Goal: Task Accomplishment & Management: Manage account settings

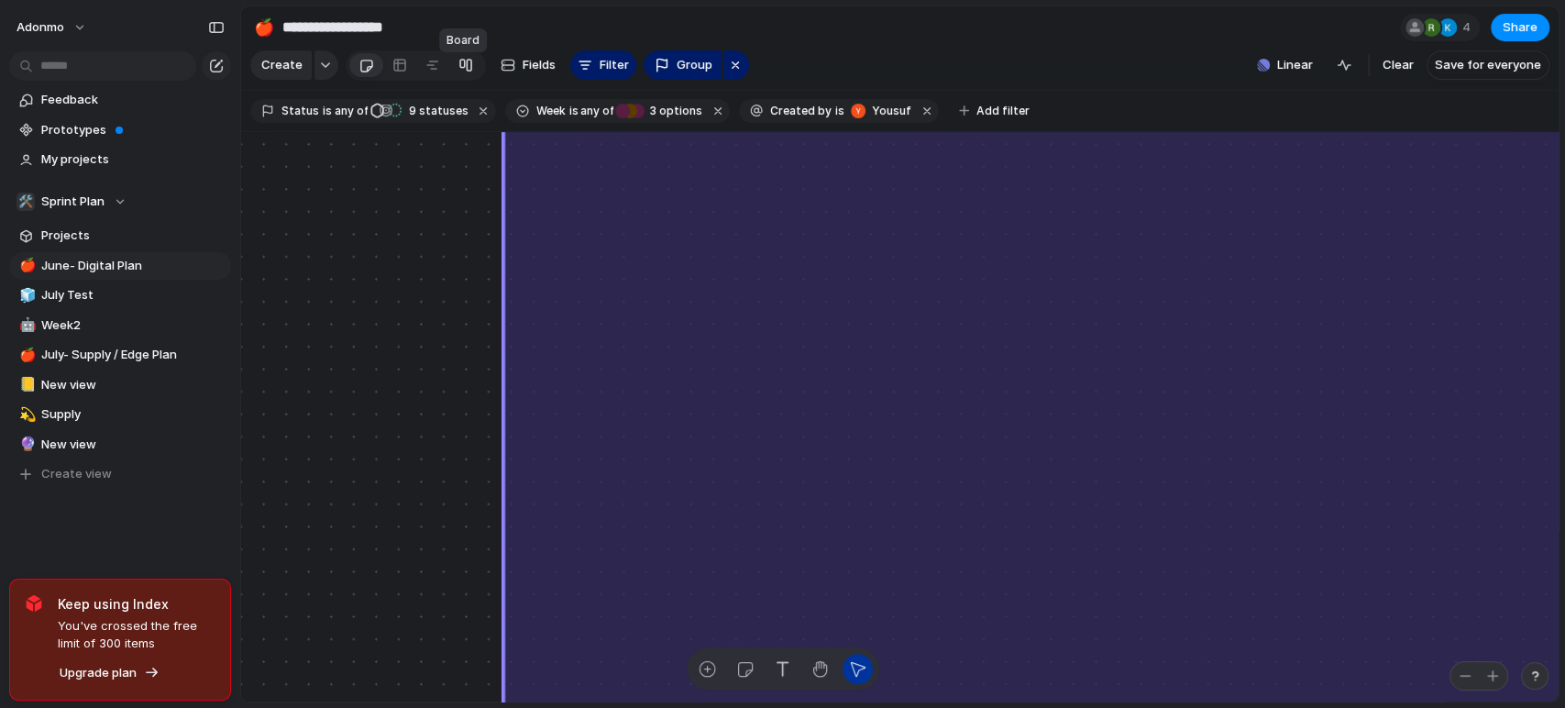
click at [474, 71] on link at bounding box center [465, 64] width 33 height 29
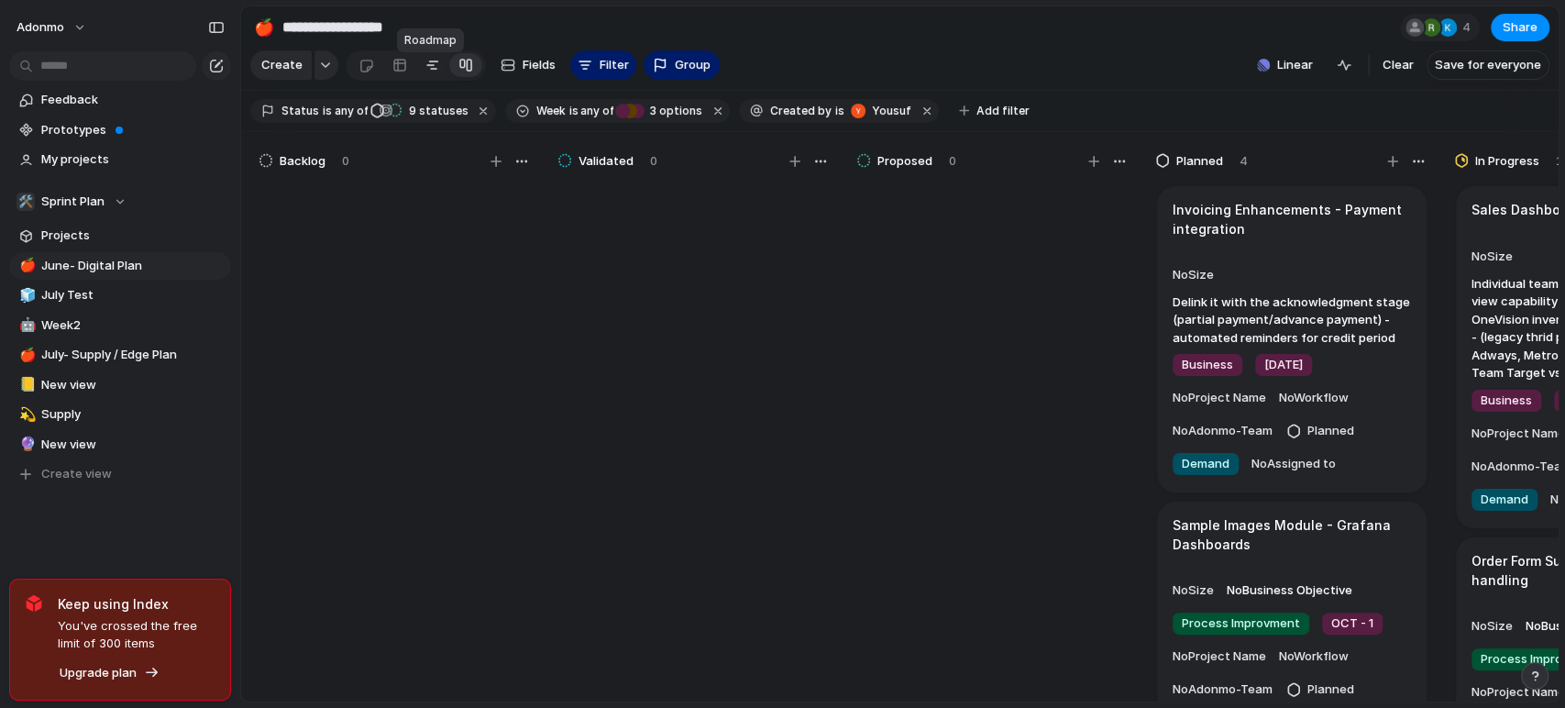
click at [433, 80] on div at bounding box center [432, 64] width 15 height 29
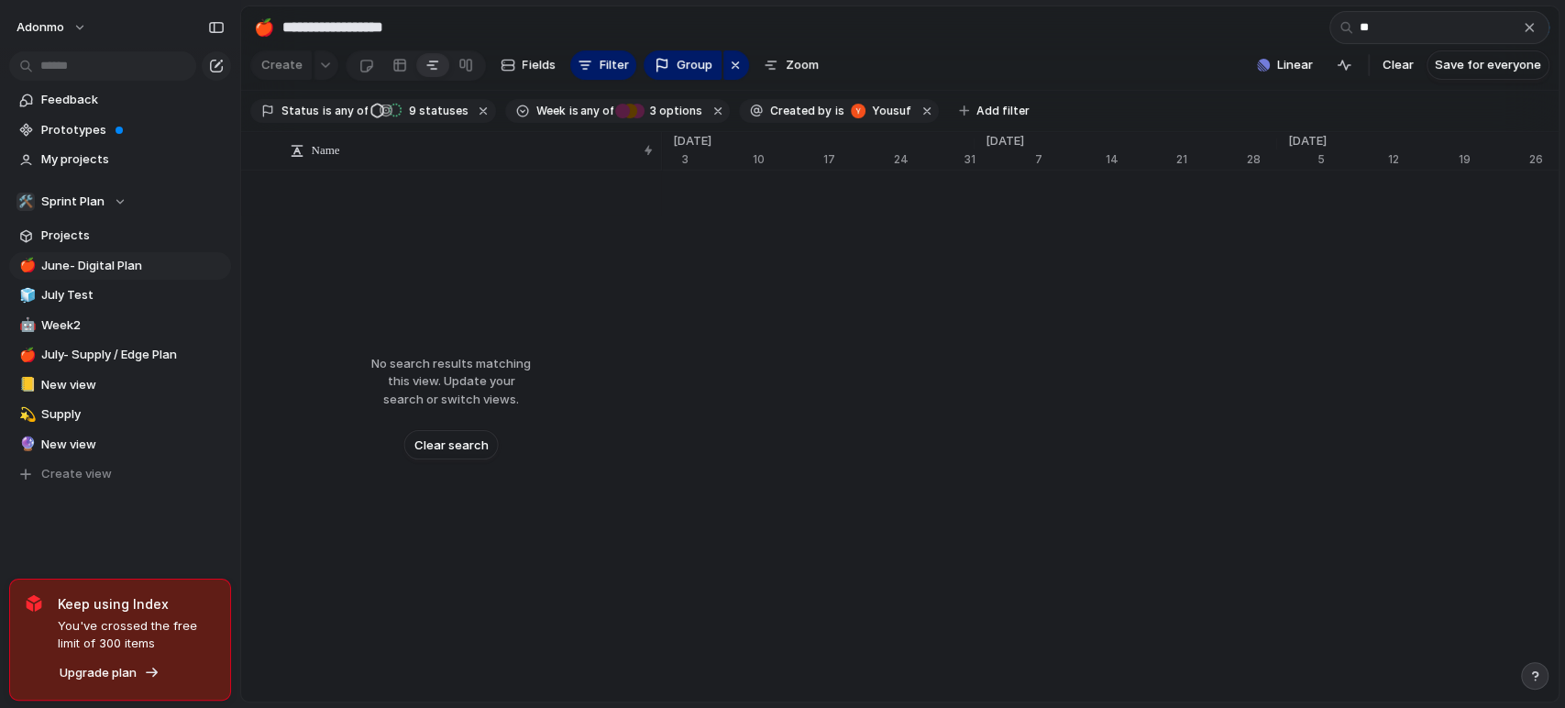
type input "*"
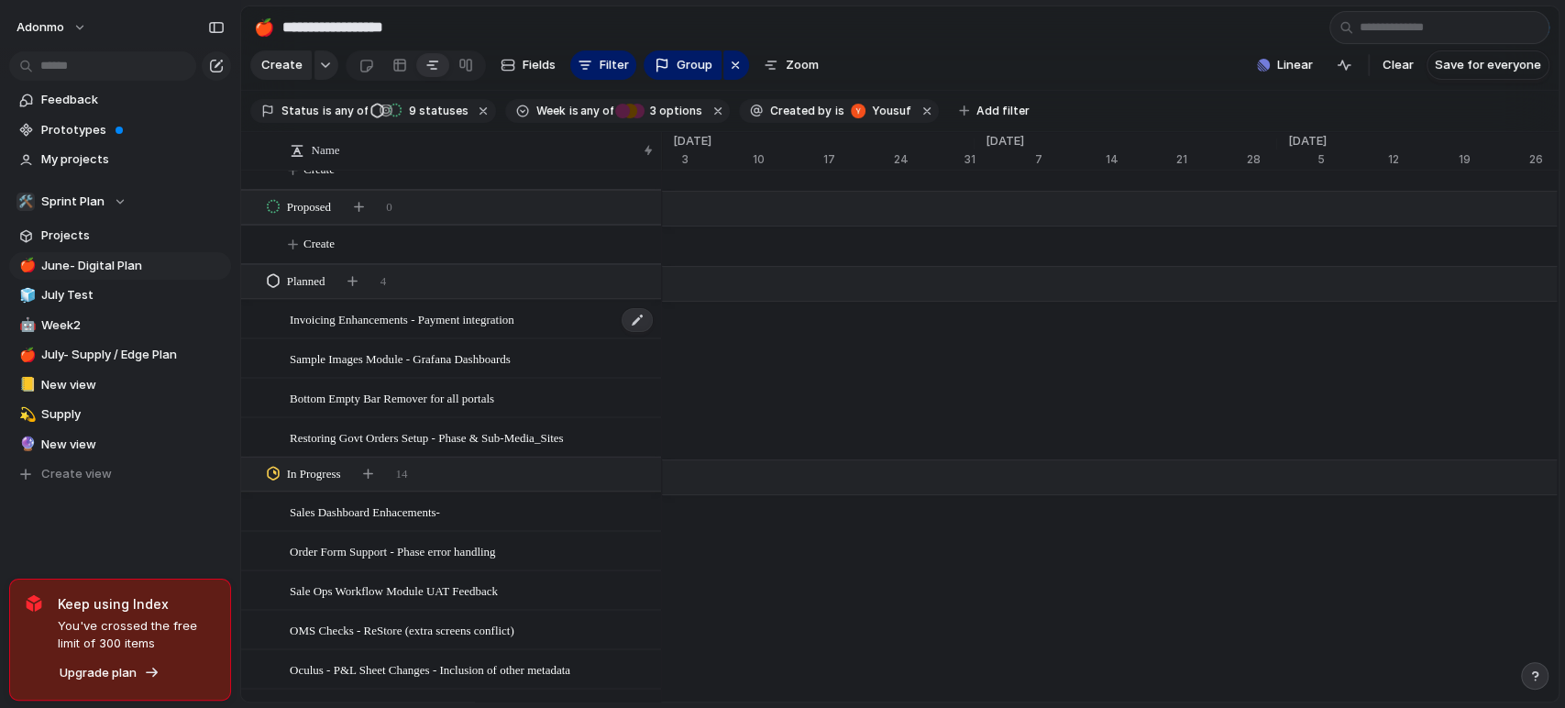
scroll to position [132, 0]
drag, startPoint x: 951, startPoint y: 4, endPoint x: 973, endPoint y: 30, distance: 33.9
click at [973, 30] on section "**********" at bounding box center [899, 26] width 1317 height 41
click at [632, 112] on div "OCT - 1 [DATE] [DATE] 3 options" at bounding box center [658, 111] width 87 height 16
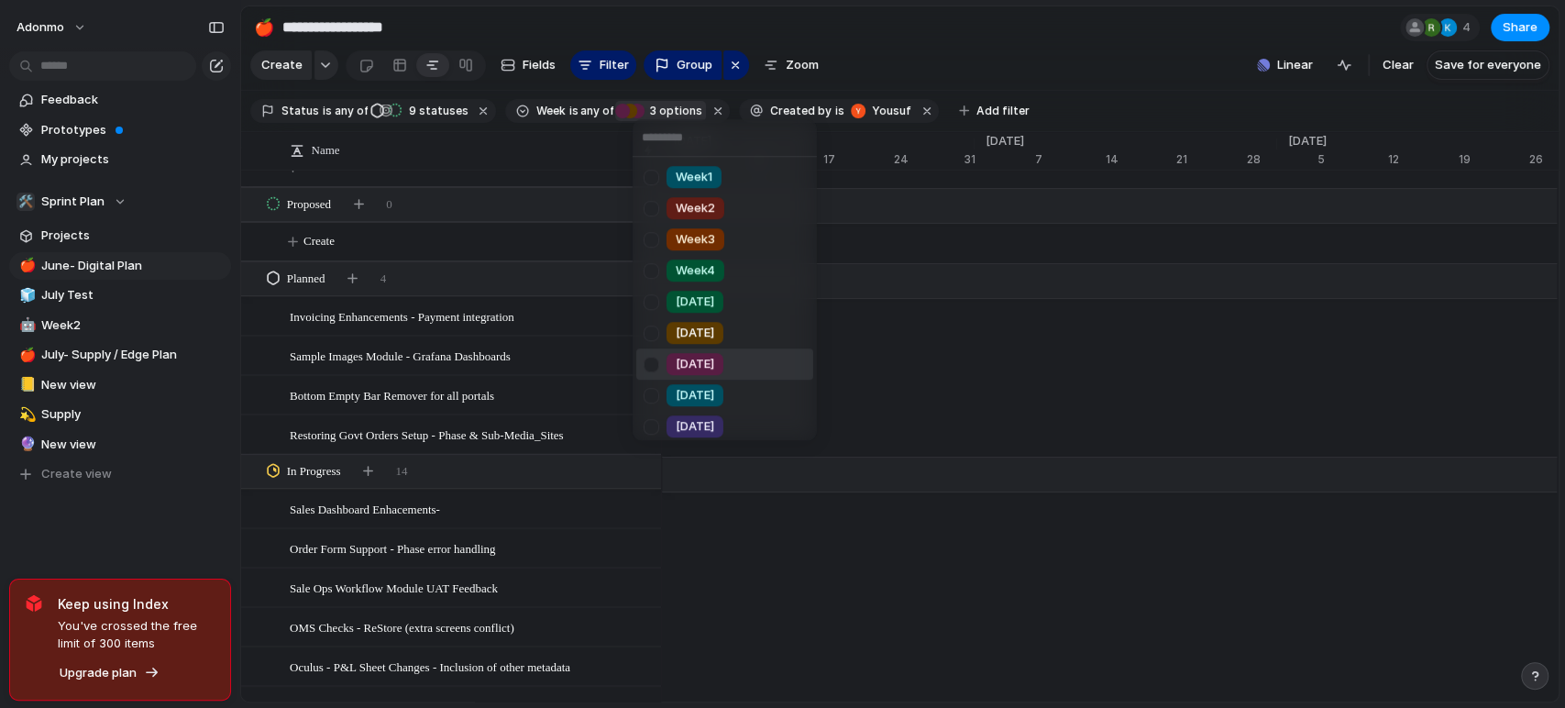
scroll to position [346, 0]
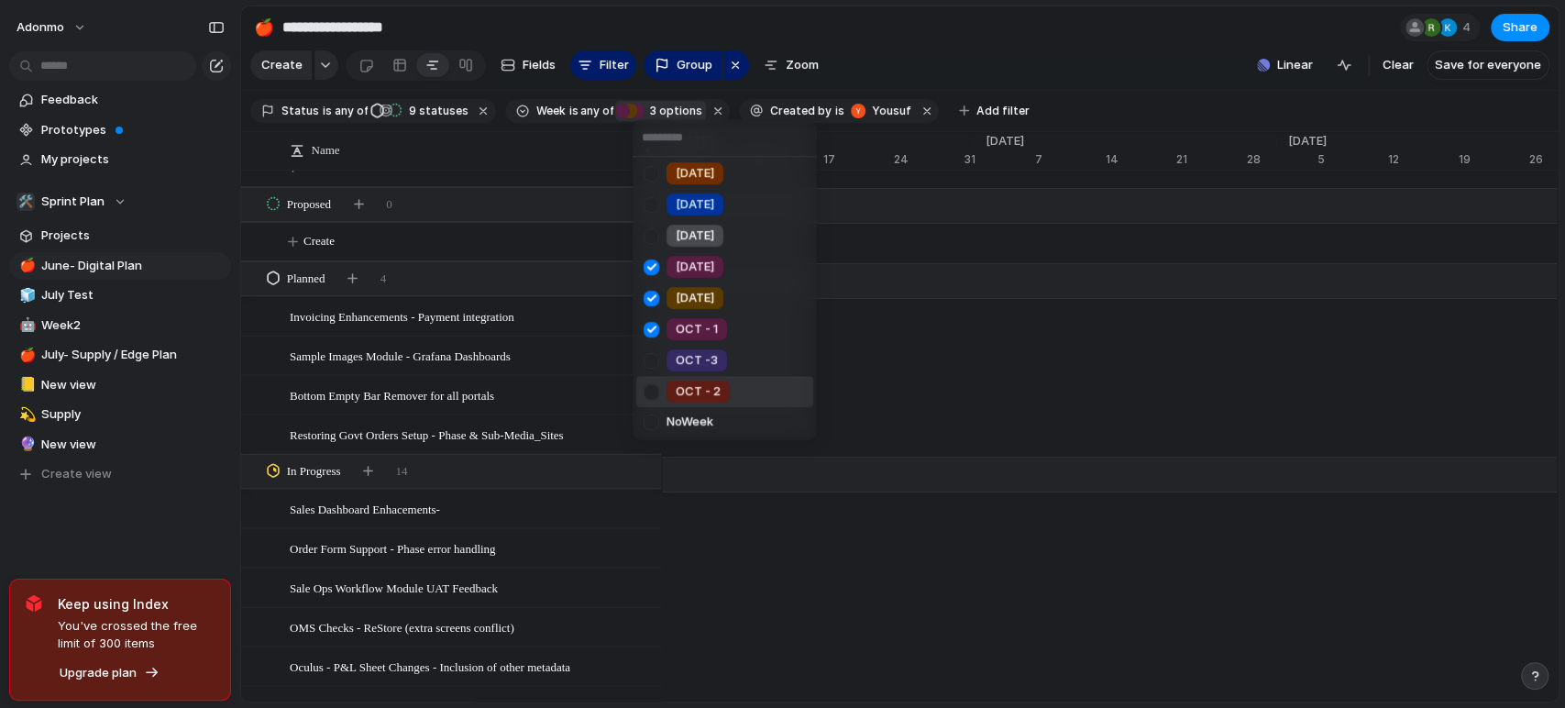
click at [729, 379] on li "OCT - 2" at bounding box center [724, 391] width 177 height 31
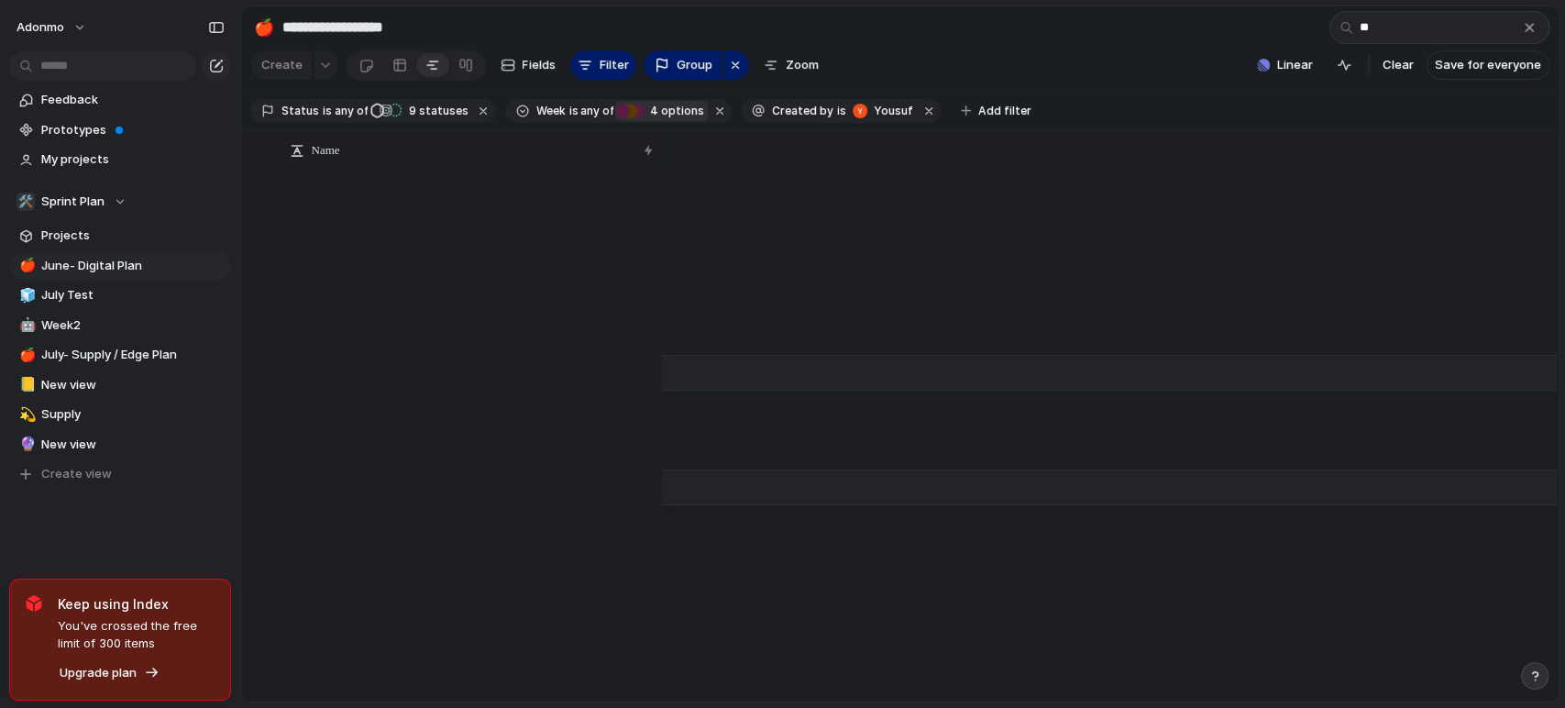
scroll to position [0, 0]
type input "*"
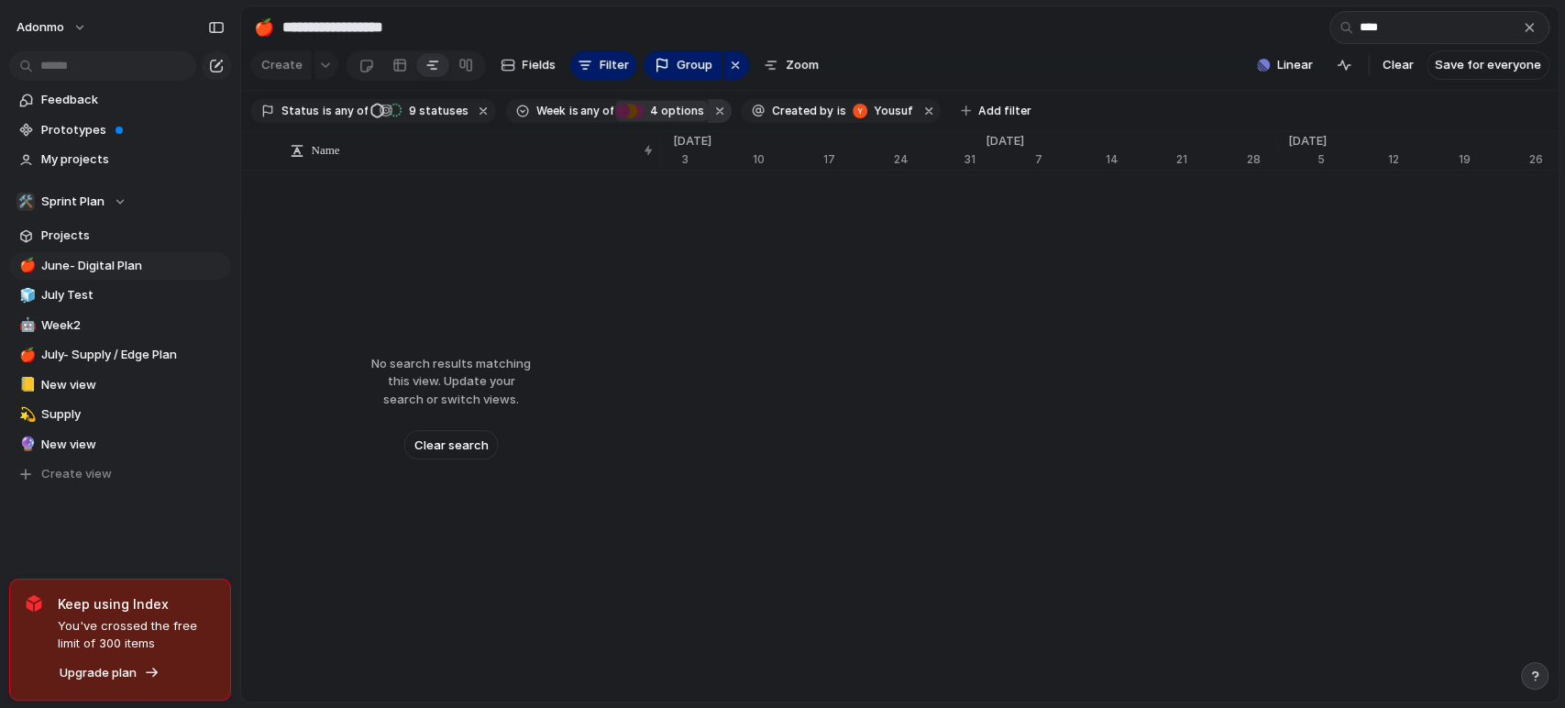
drag, startPoint x: 841, startPoint y: 7, endPoint x: 703, endPoint y: 121, distance: 179.1
click at [708, 121] on button "button" at bounding box center [720, 111] width 24 height 24
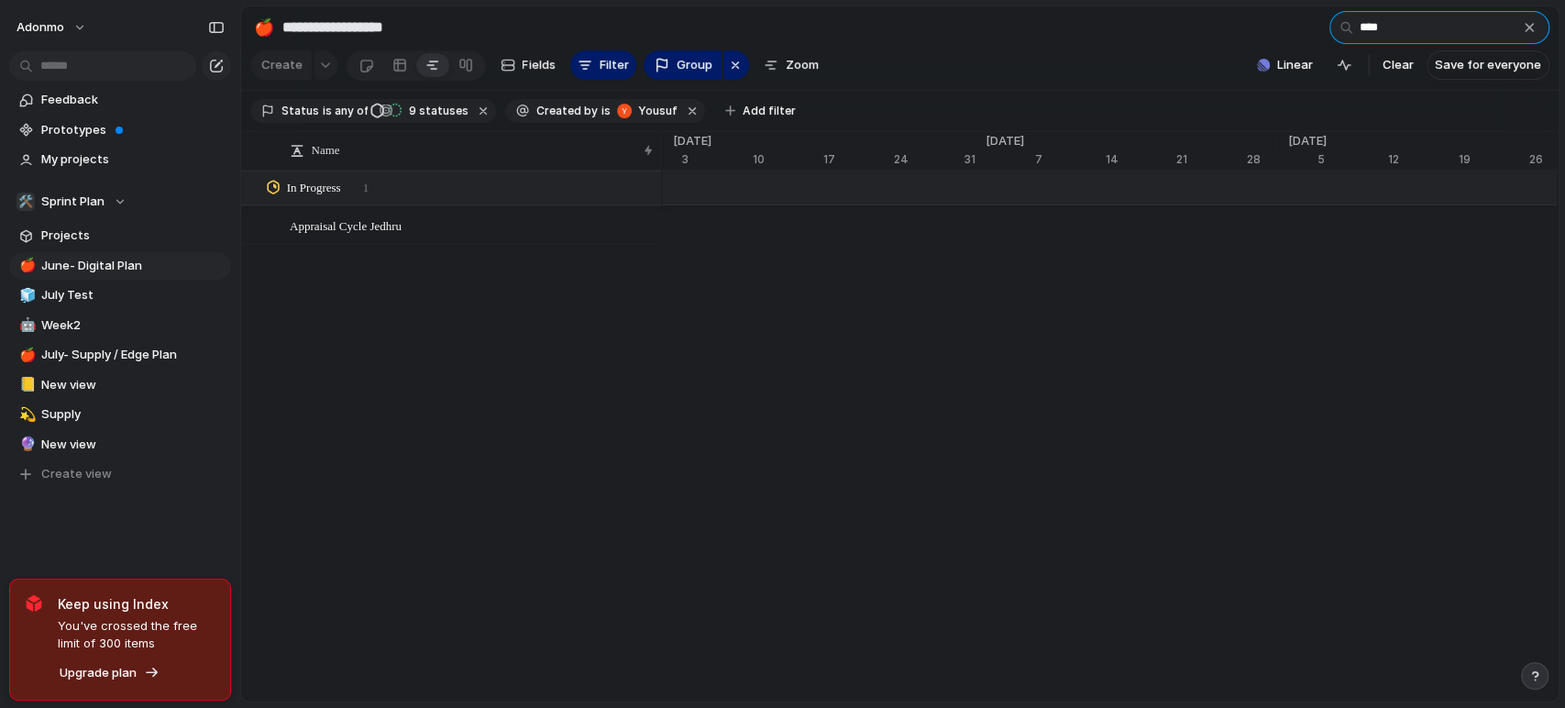
click at [1404, 20] on input "****" at bounding box center [1439, 27] width 220 height 33
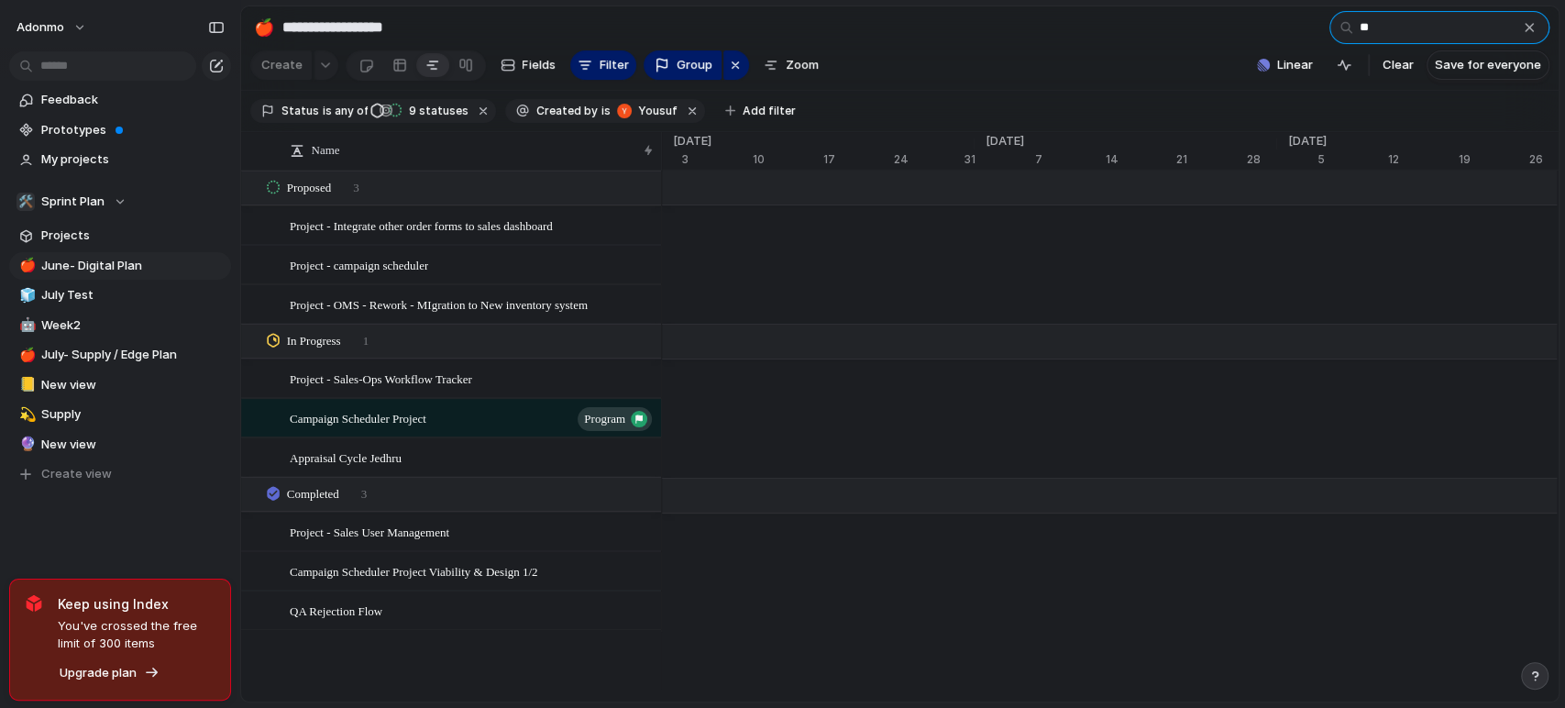
type input "*"
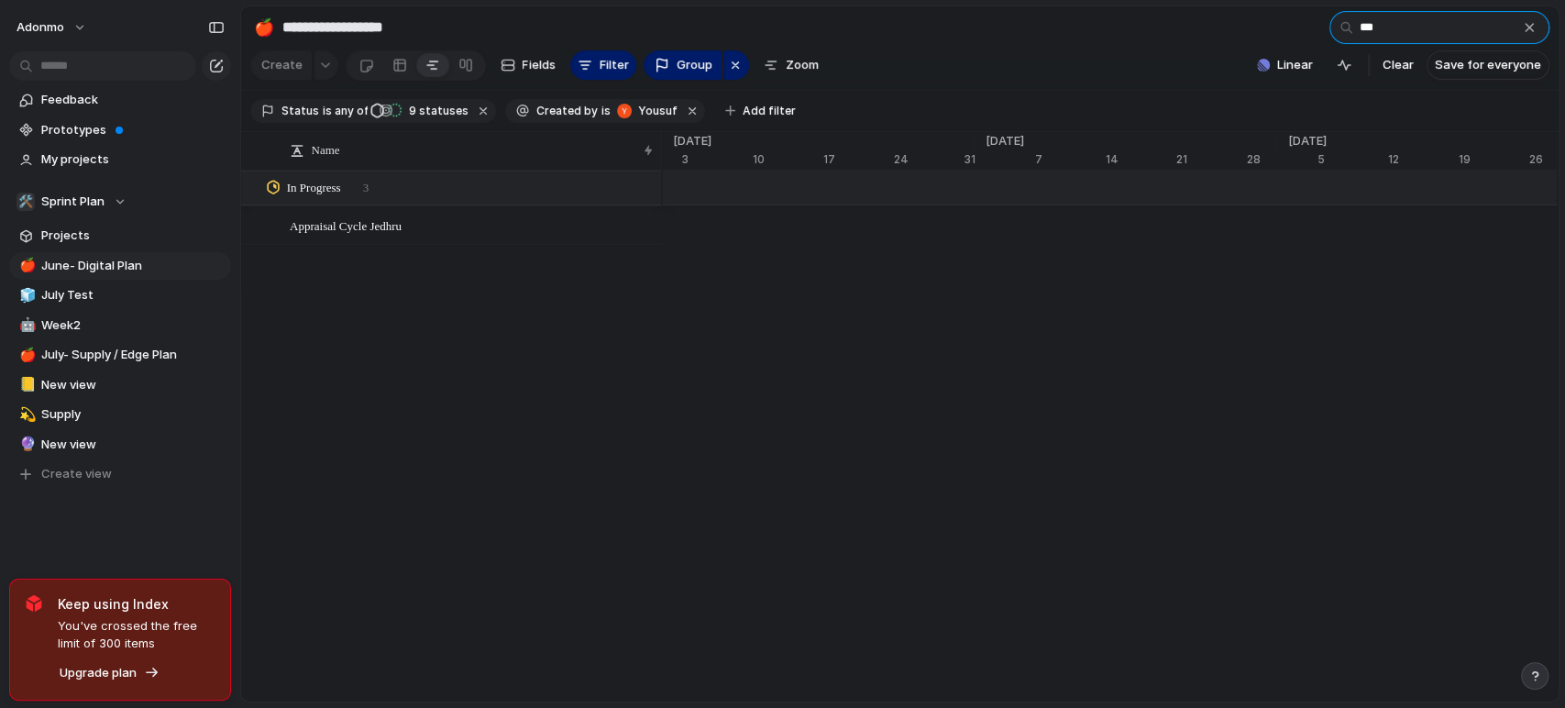
type input "****"
click at [357, 236] on span "Appraisal Cycle Jedhru" at bounding box center [346, 224] width 112 height 21
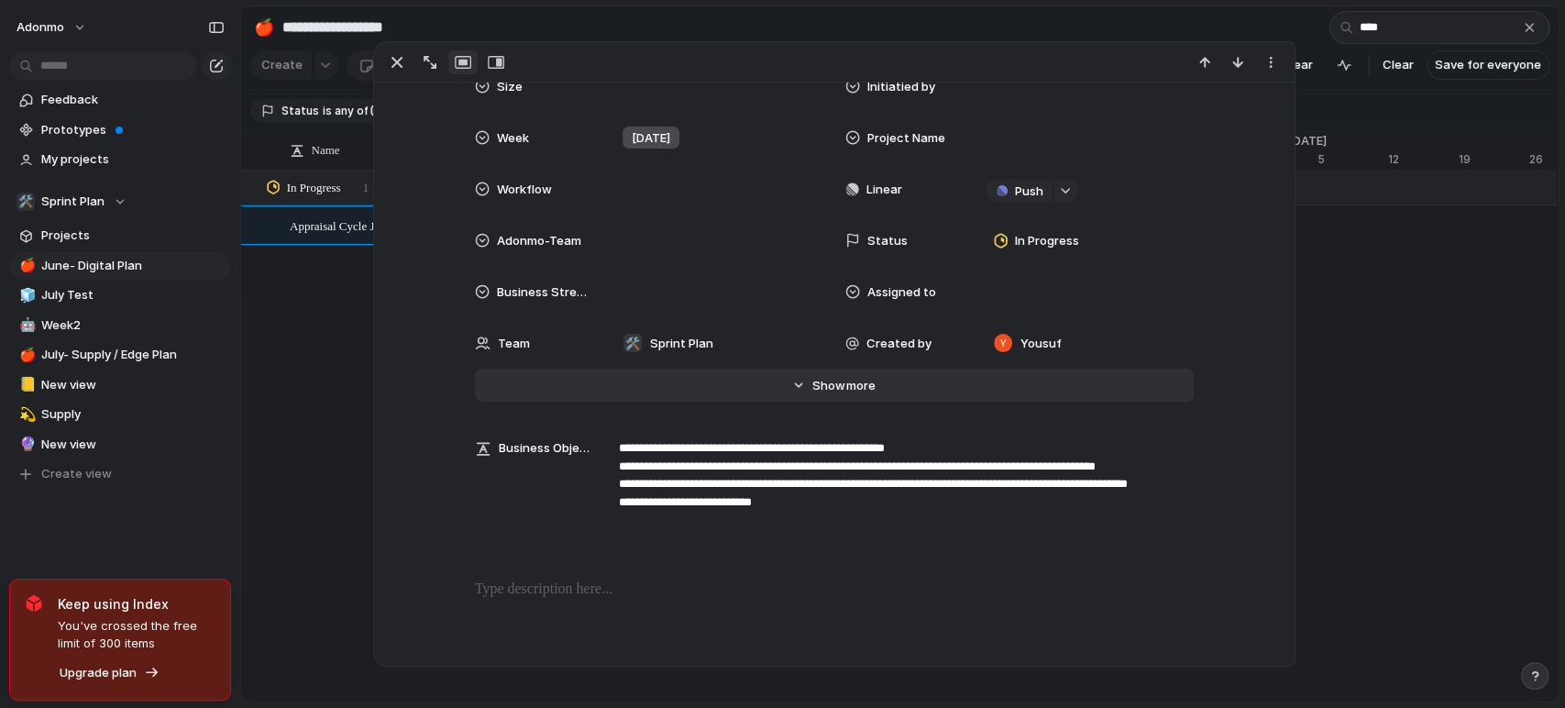
scroll to position [126, 0]
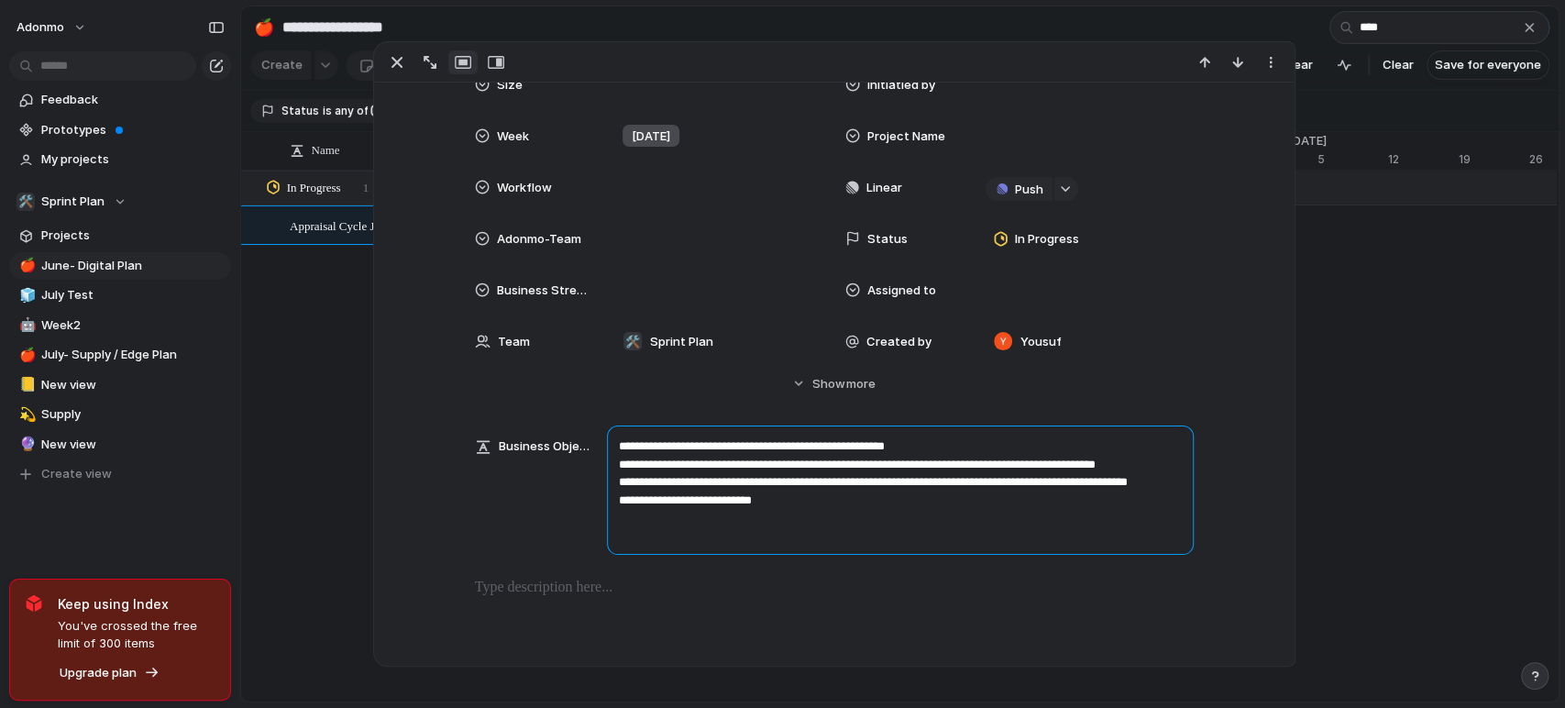
drag, startPoint x: 797, startPoint y: 531, endPoint x: 587, endPoint y: 426, distance: 234.5
click at [587, 426] on div "**********" at bounding box center [834, 489] width 719 height 129
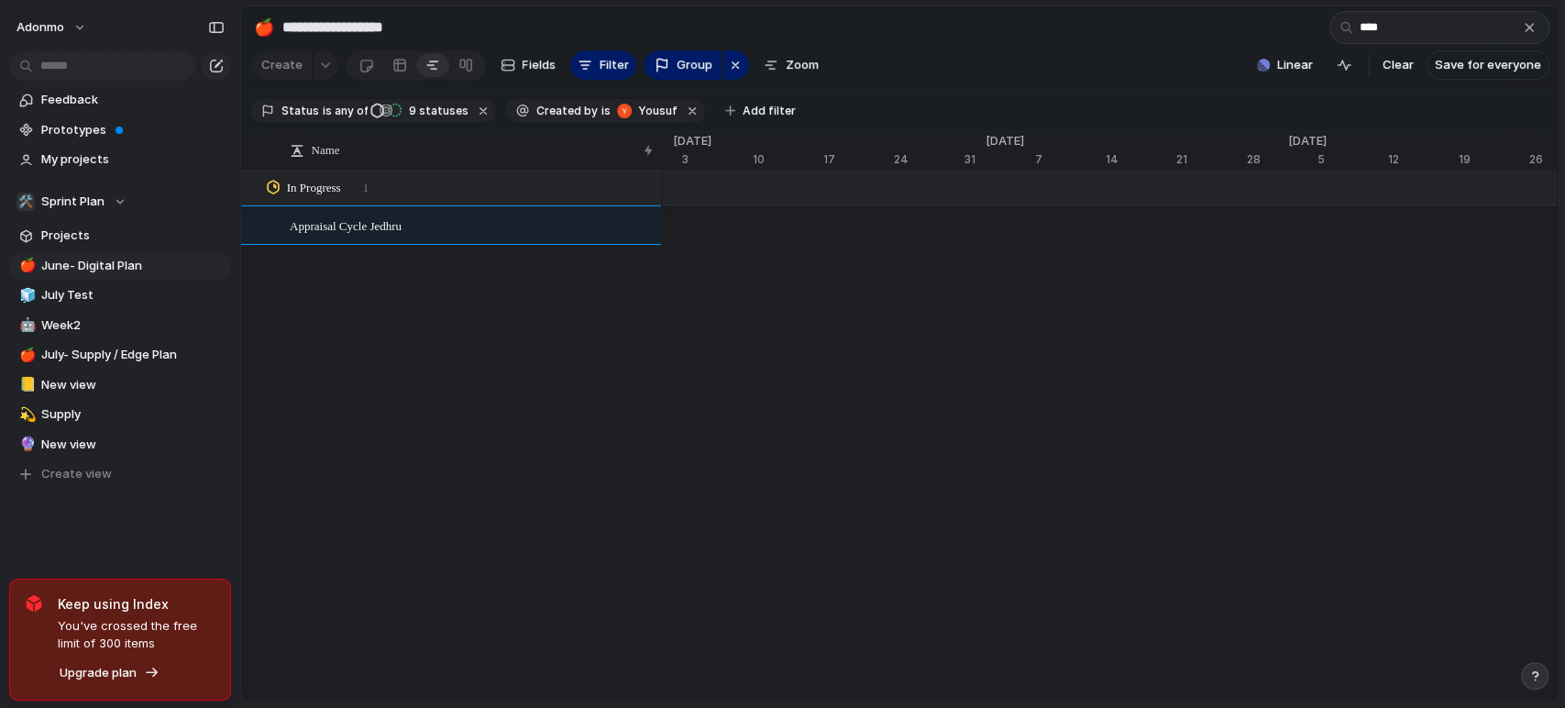
click at [310, 458] on div "Name Appraisal Cycle Jedhru In Progress 1 [DATE] 3 10 17 24 31 Nov '22 7 14 21 …" at bounding box center [899, 417] width 1317 height 570
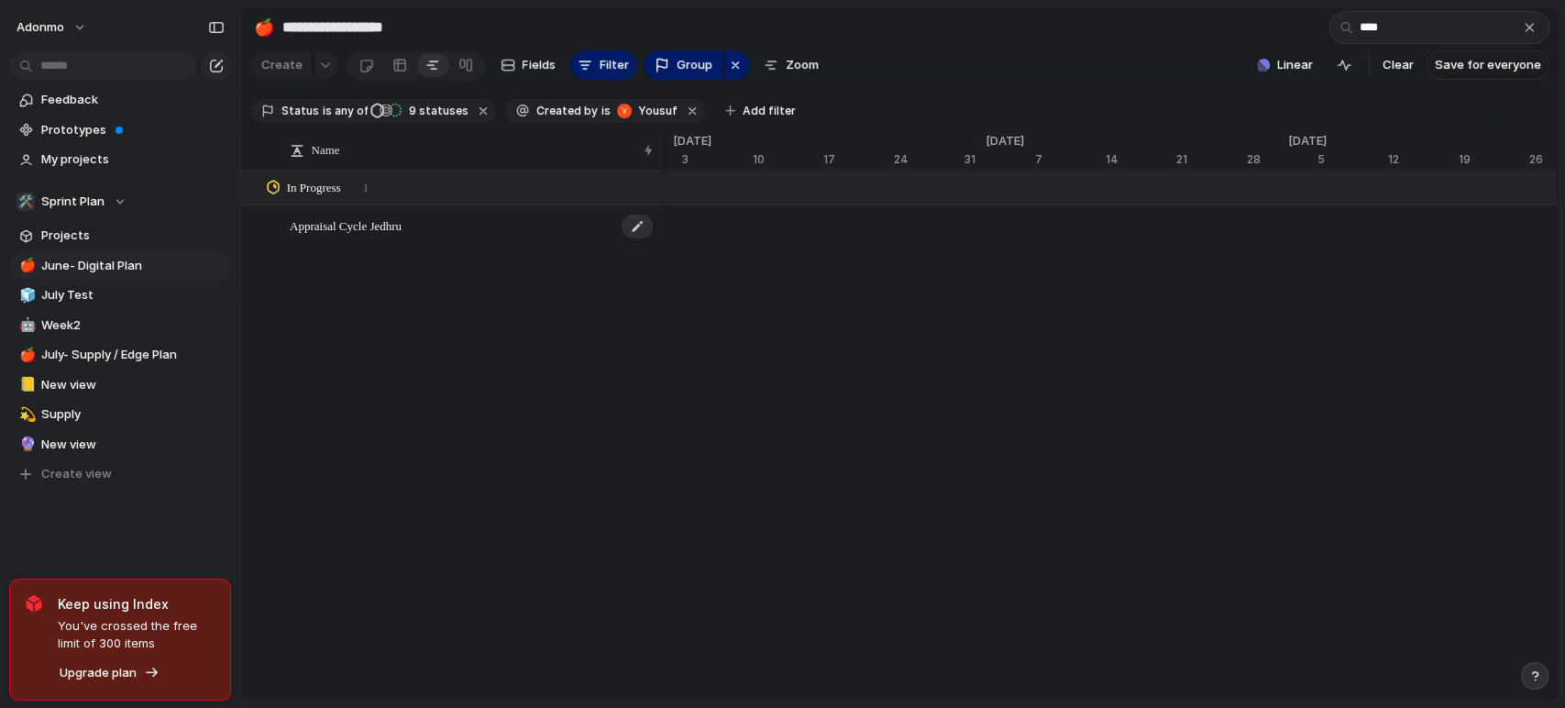
click at [389, 236] on span "Appraisal Cycle Jedhru" at bounding box center [346, 224] width 112 height 21
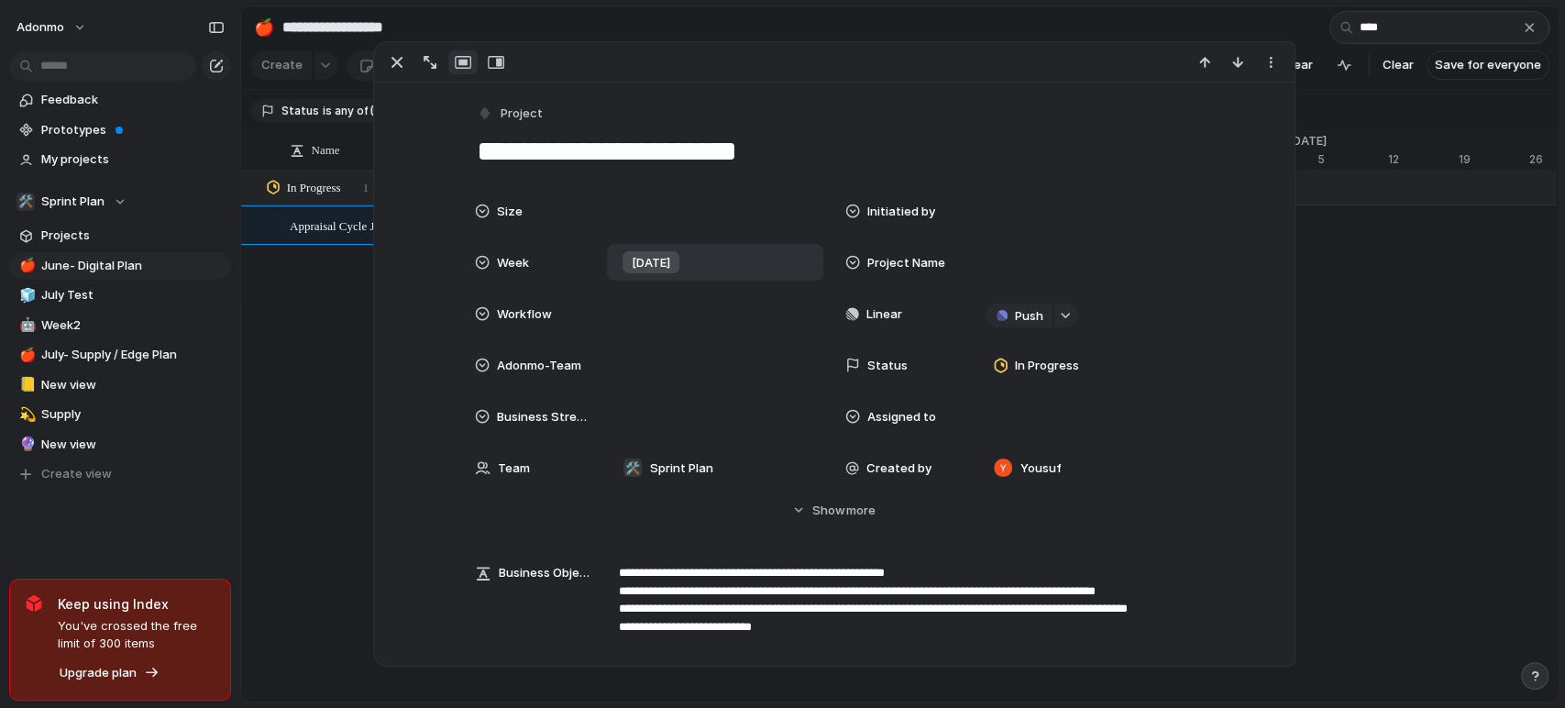
click at [646, 251] on div "[DATE]" at bounding box center [650, 262] width 57 height 22
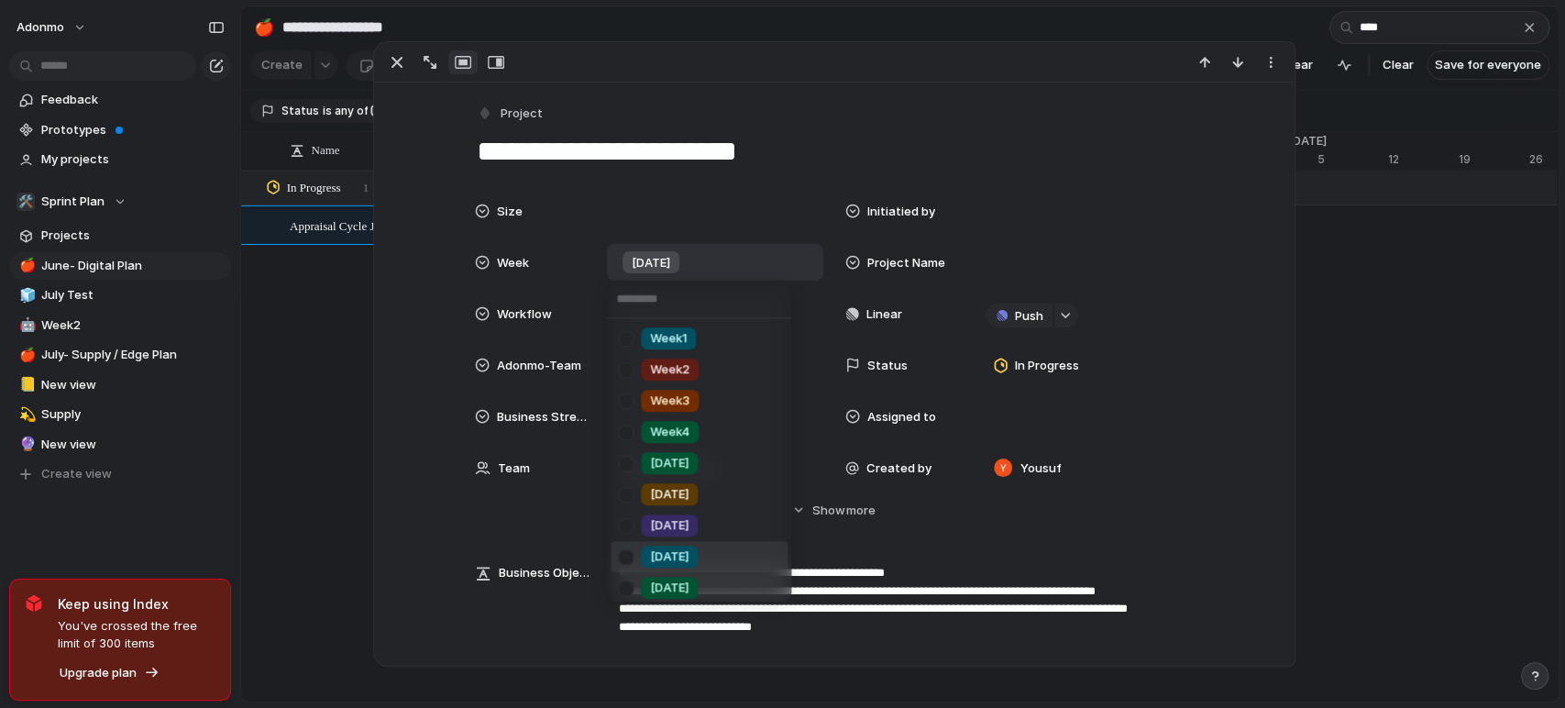
scroll to position [317, 0]
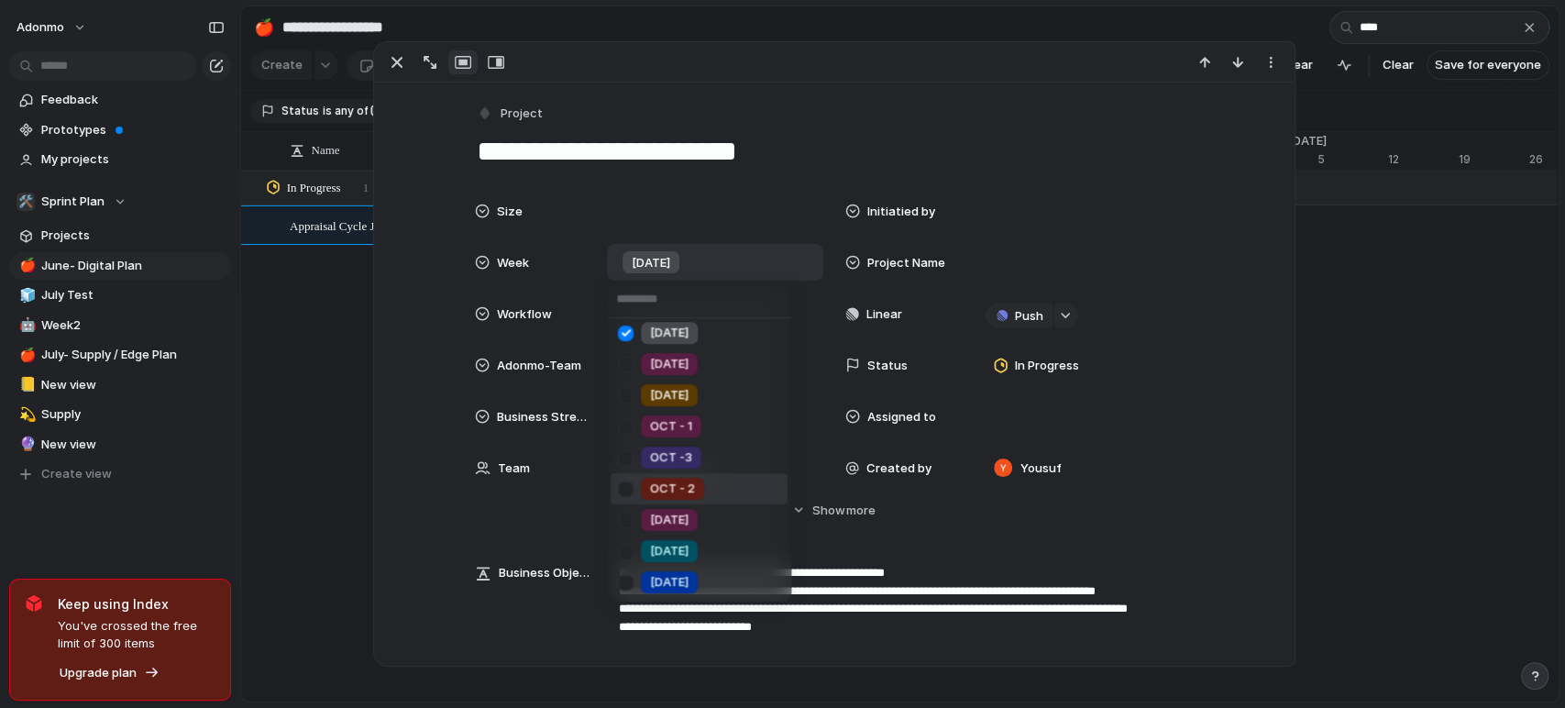
click at [693, 489] on span "OCT - 2" at bounding box center [672, 488] width 45 height 18
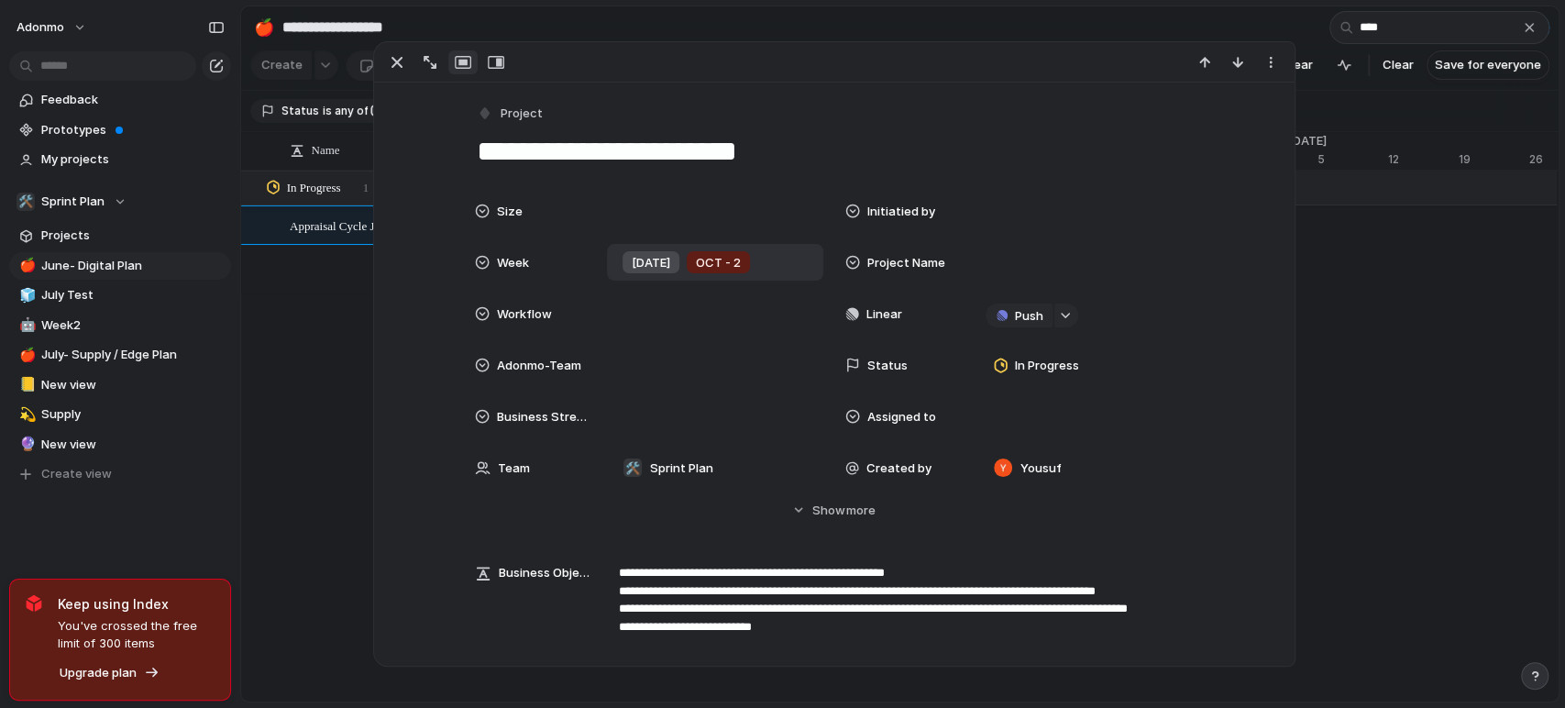
click at [634, 261] on span "[DATE]" at bounding box center [651, 263] width 38 height 18
click at [712, 256] on span "[DATE]" at bounding box center [721, 263] width 38 height 18
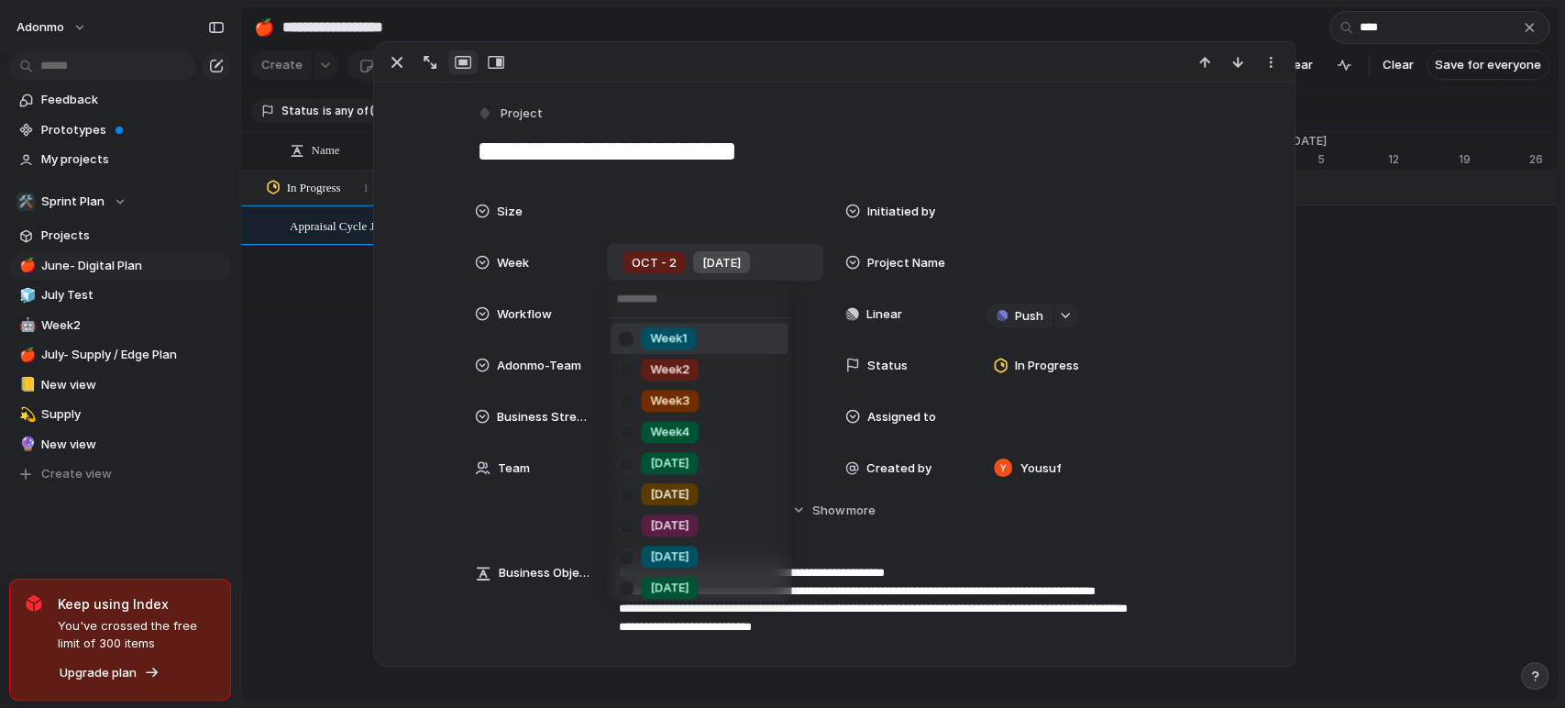
click at [704, 327] on li "Week1" at bounding box center [698, 338] width 177 height 31
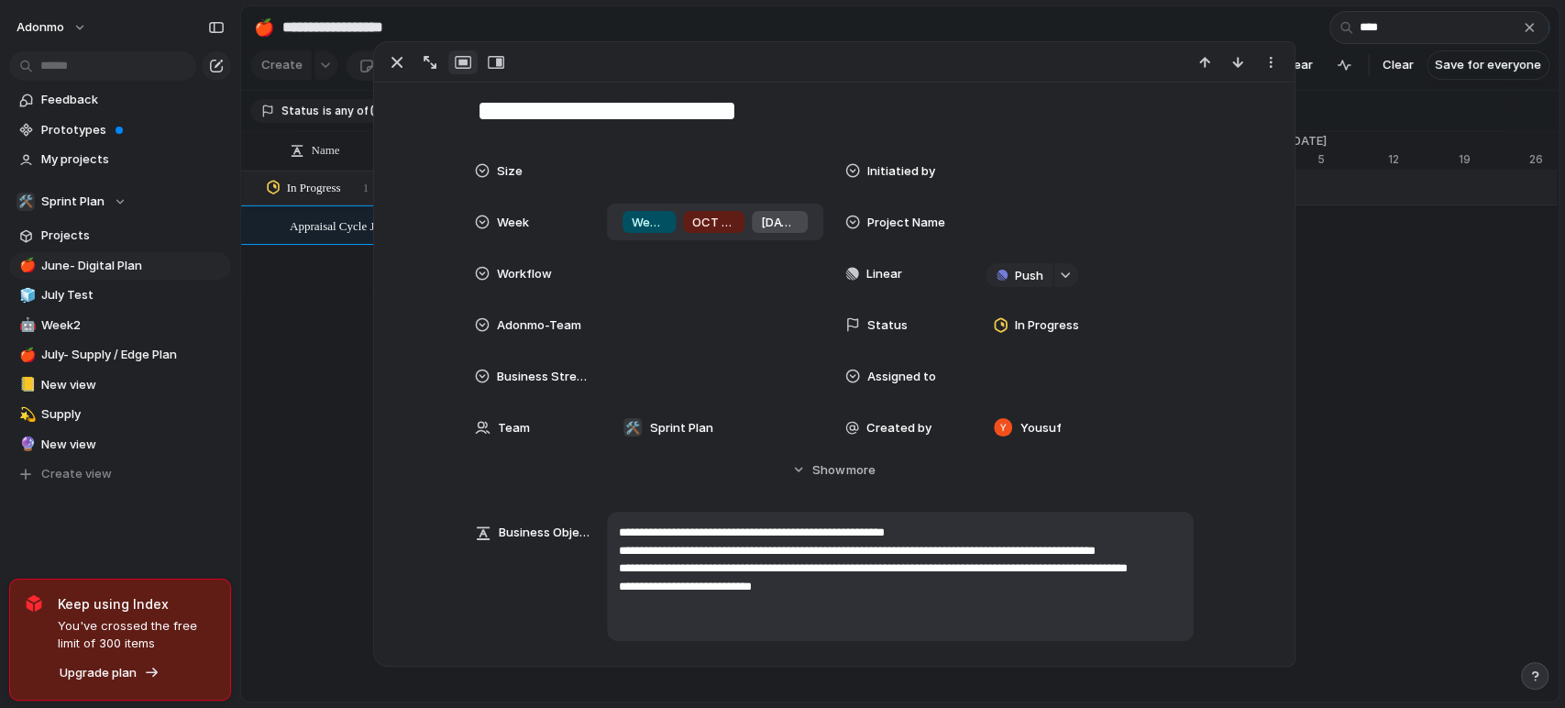
scroll to position [35, 0]
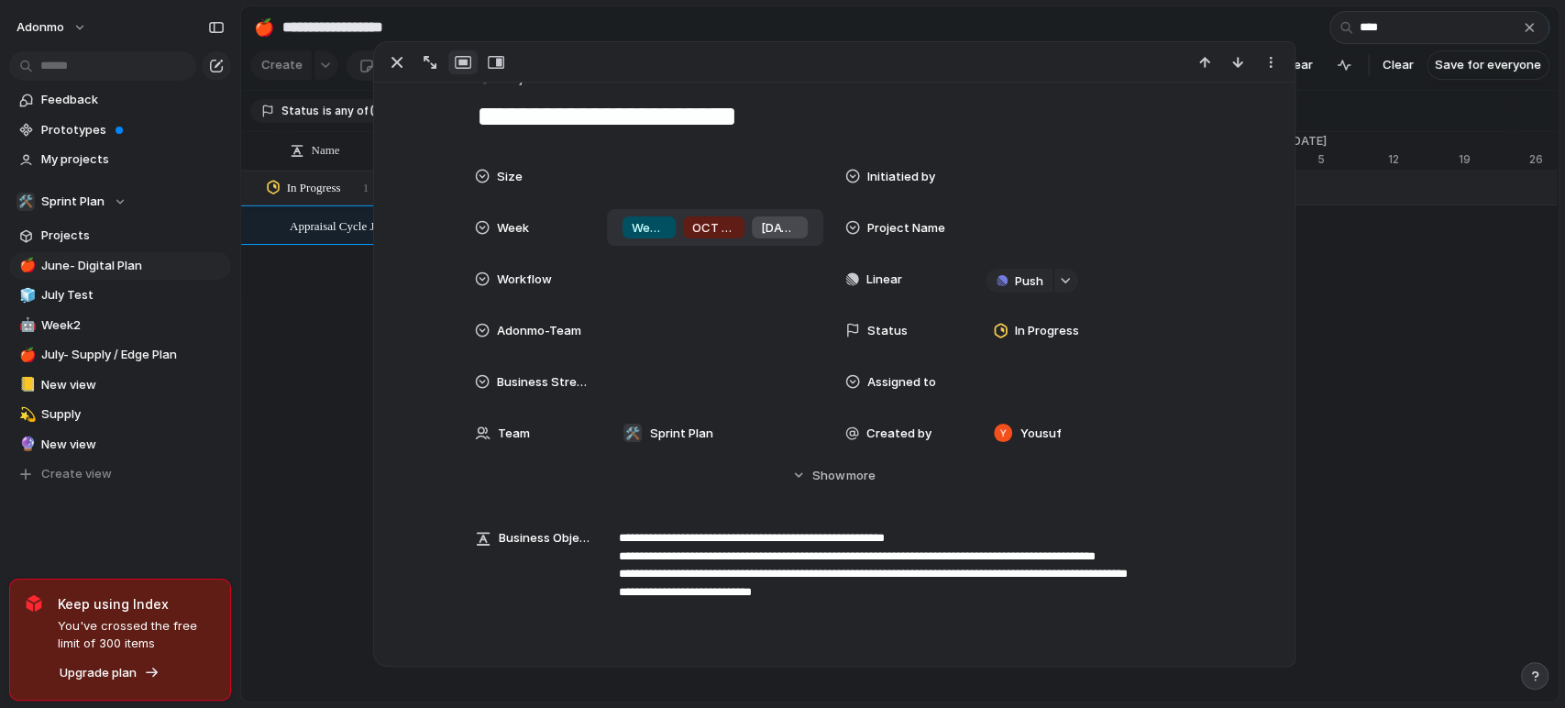
click at [699, 220] on span "OCT - 2" at bounding box center [713, 228] width 43 height 18
click at [650, 225] on span "Week1" at bounding box center [649, 228] width 35 height 18
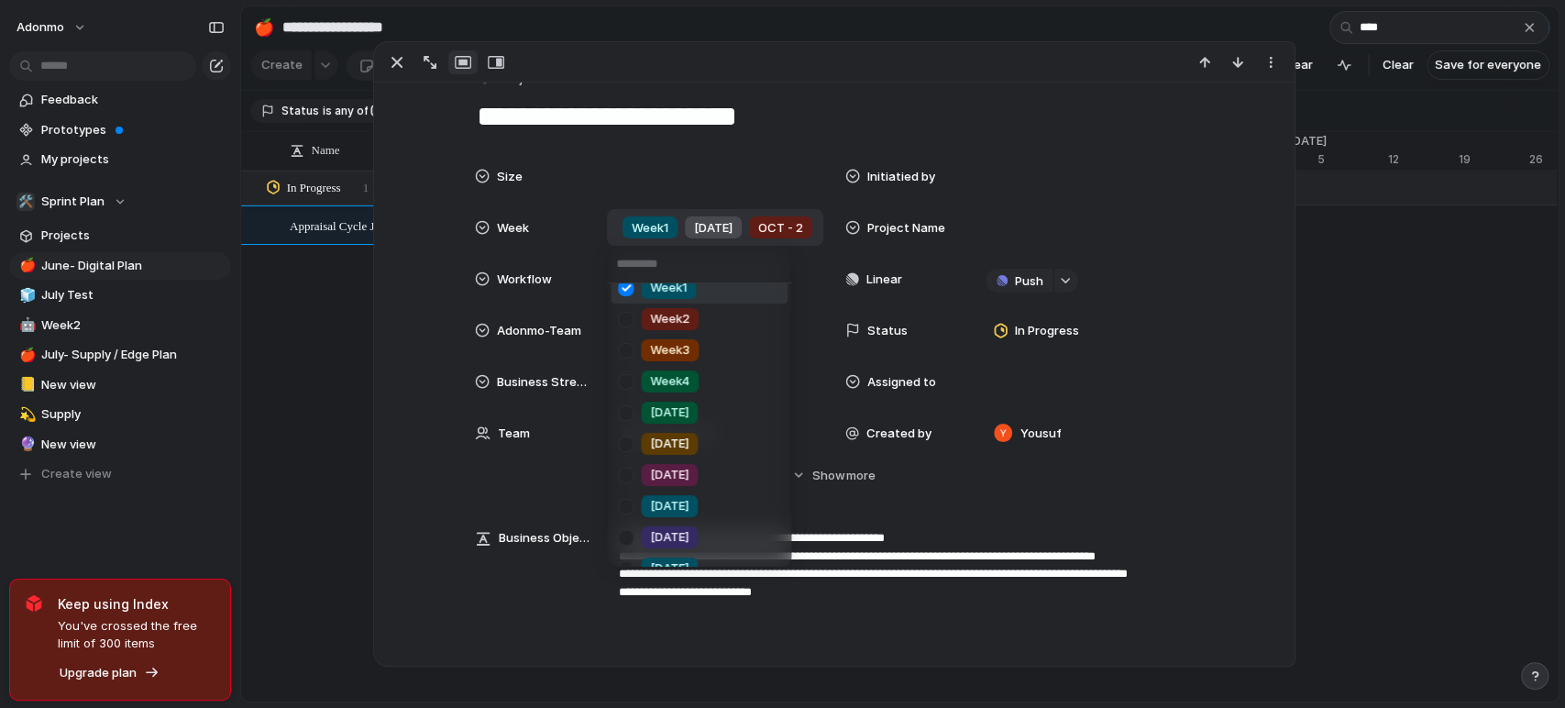
scroll to position [16, 0]
click at [627, 291] on div at bounding box center [626, 287] width 32 height 32
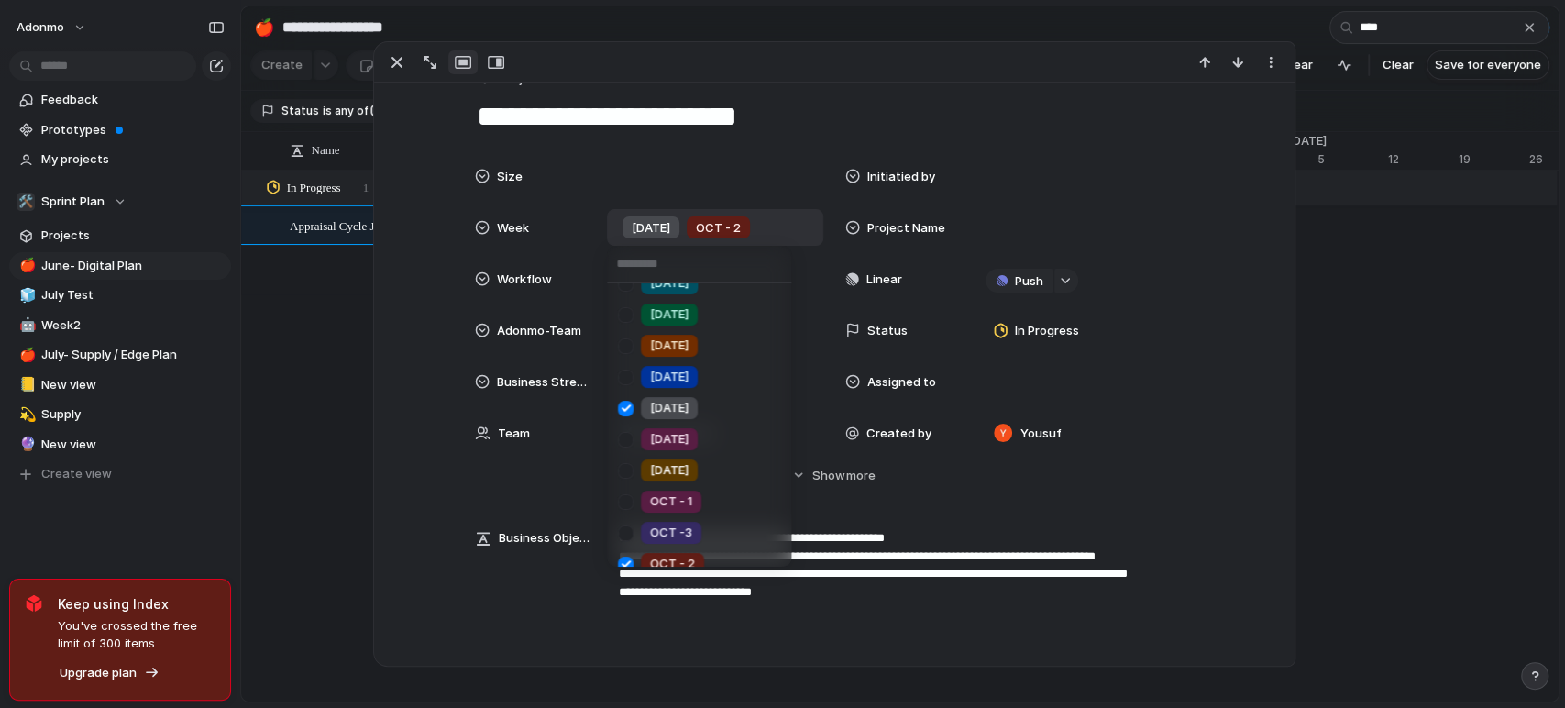
scroll to position [317, 0]
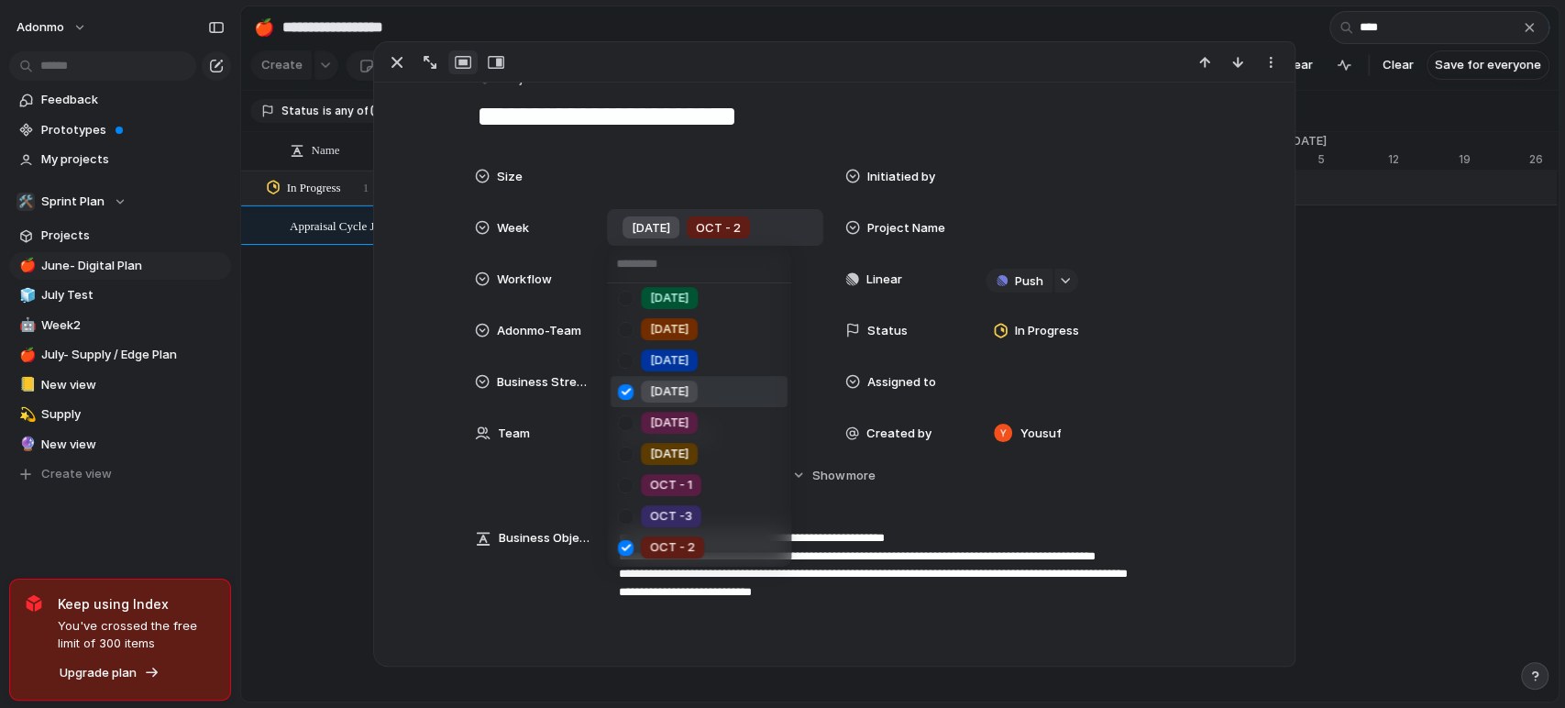
click at [612, 389] on div at bounding box center [626, 392] width 32 height 32
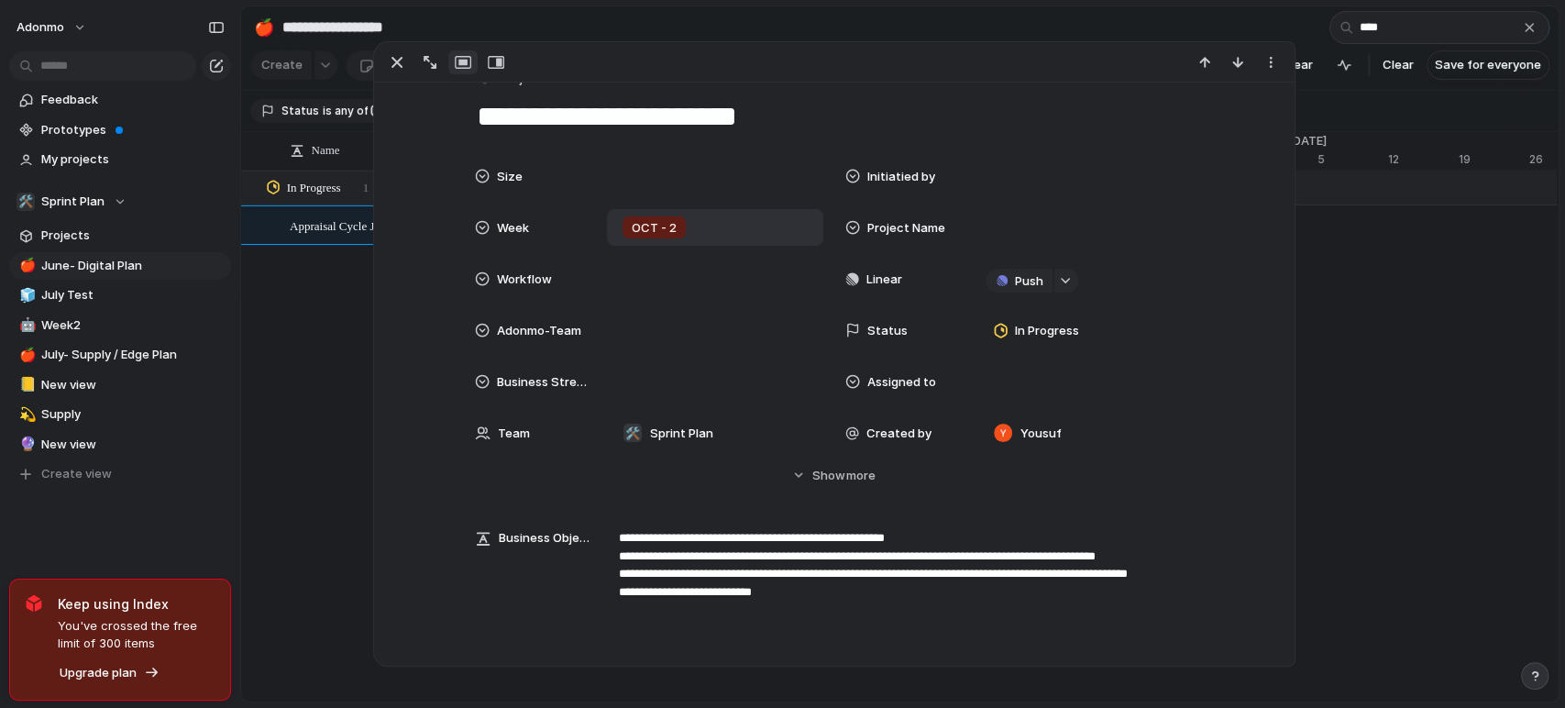
click at [312, 438] on div "Week1 Week2 Week3 Week4 [DATE] [DATE] [DATE] [DATE] [DATE] [DATE] [DATE] [DATE]…" at bounding box center [782, 354] width 1565 height 708
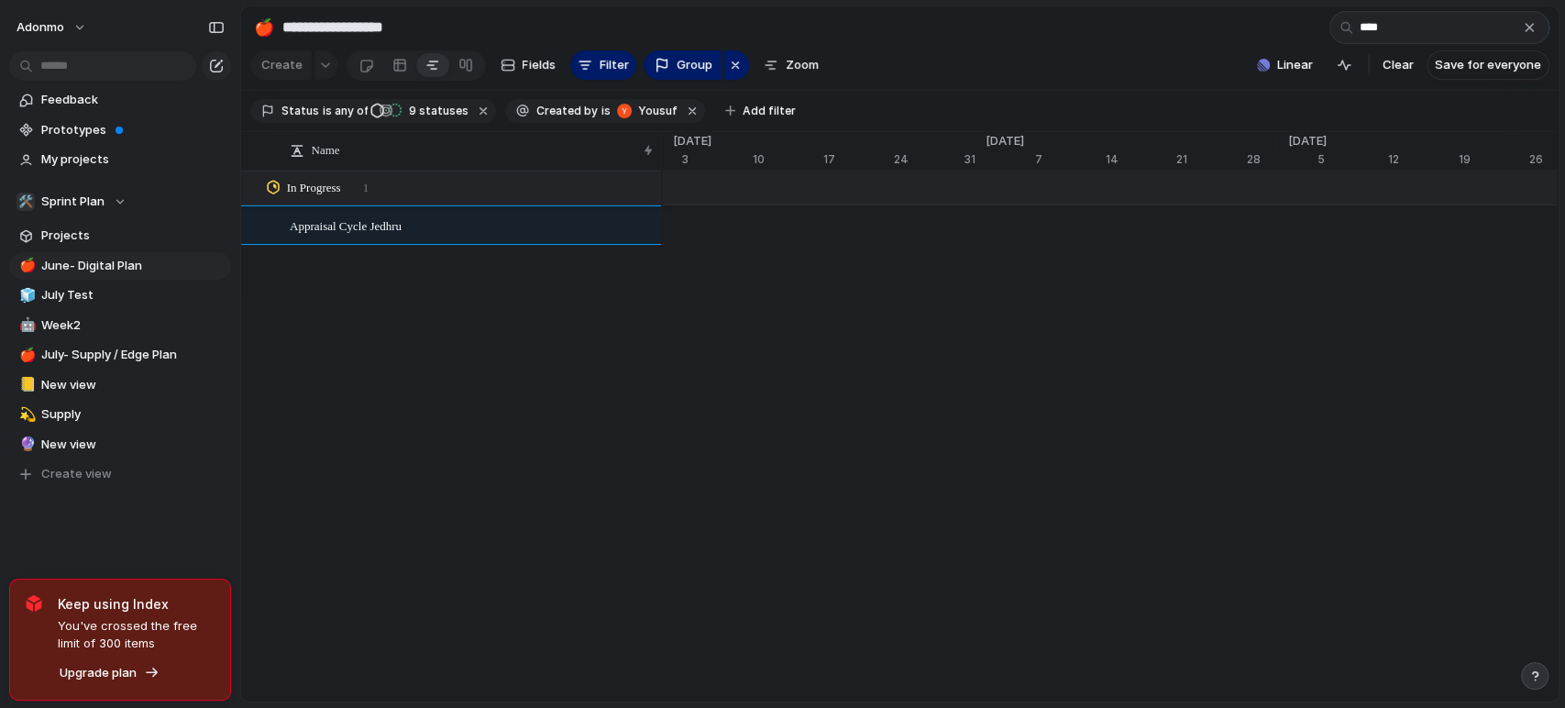
click at [312, 438] on div "Name Appraisal Cycle Jedhru In Progress 1 [DATE] 3 10 17 24 31 Nov '22 7 14 21 …" at bounding box center [899, 417] width 1317 height 570
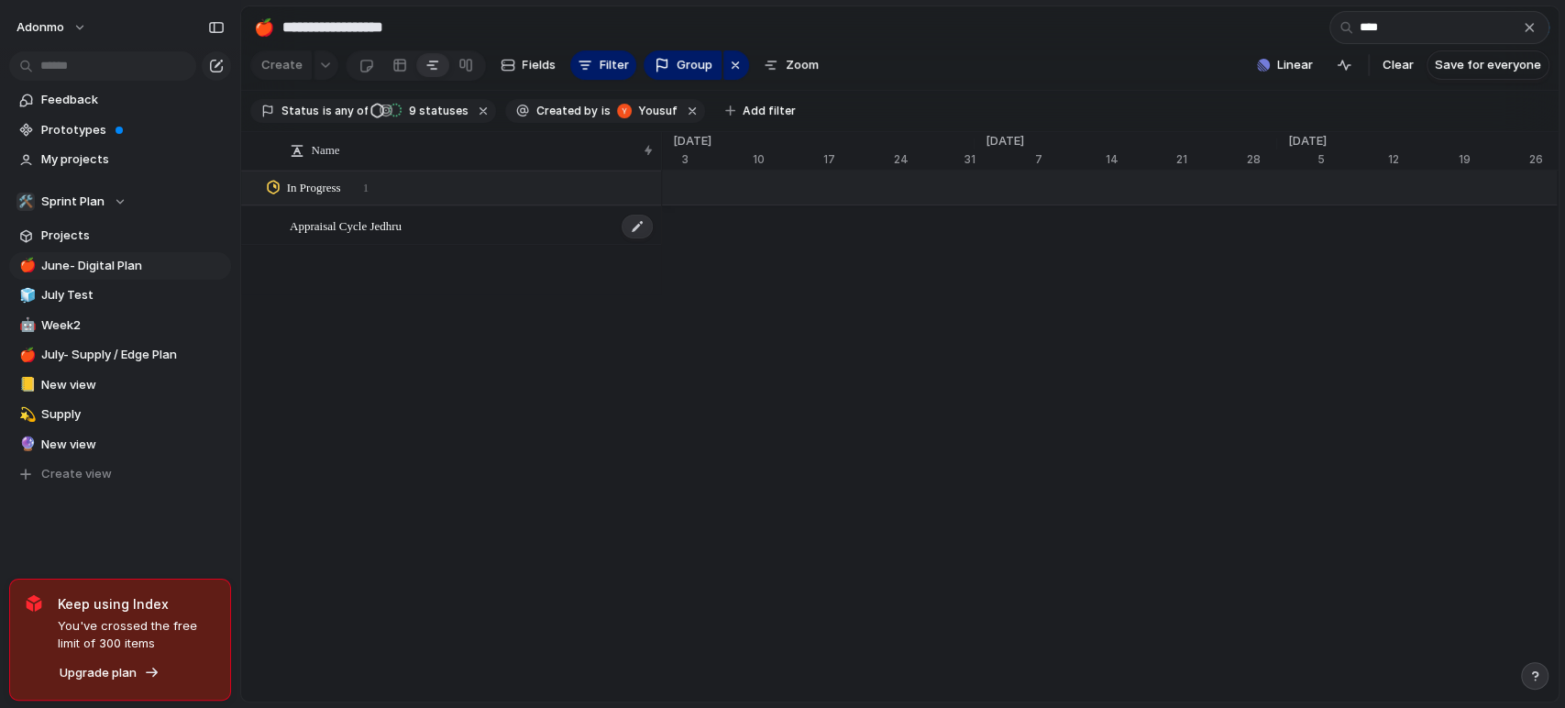
click at [382, 225] on div "Appraisal Cycle Jedhru" at bounding box center [472, 226] width 365 height 38
click at [339, 359] on div "Name Appraisal Cycle Jedhru In Progress 1 [DATE] 3 10 17 24 31 Nov '22 7 14 21 …" at bounding box center [899, 417] width 1317 height 570
